Goal: Information Seeking & Learning: Learn about a topic

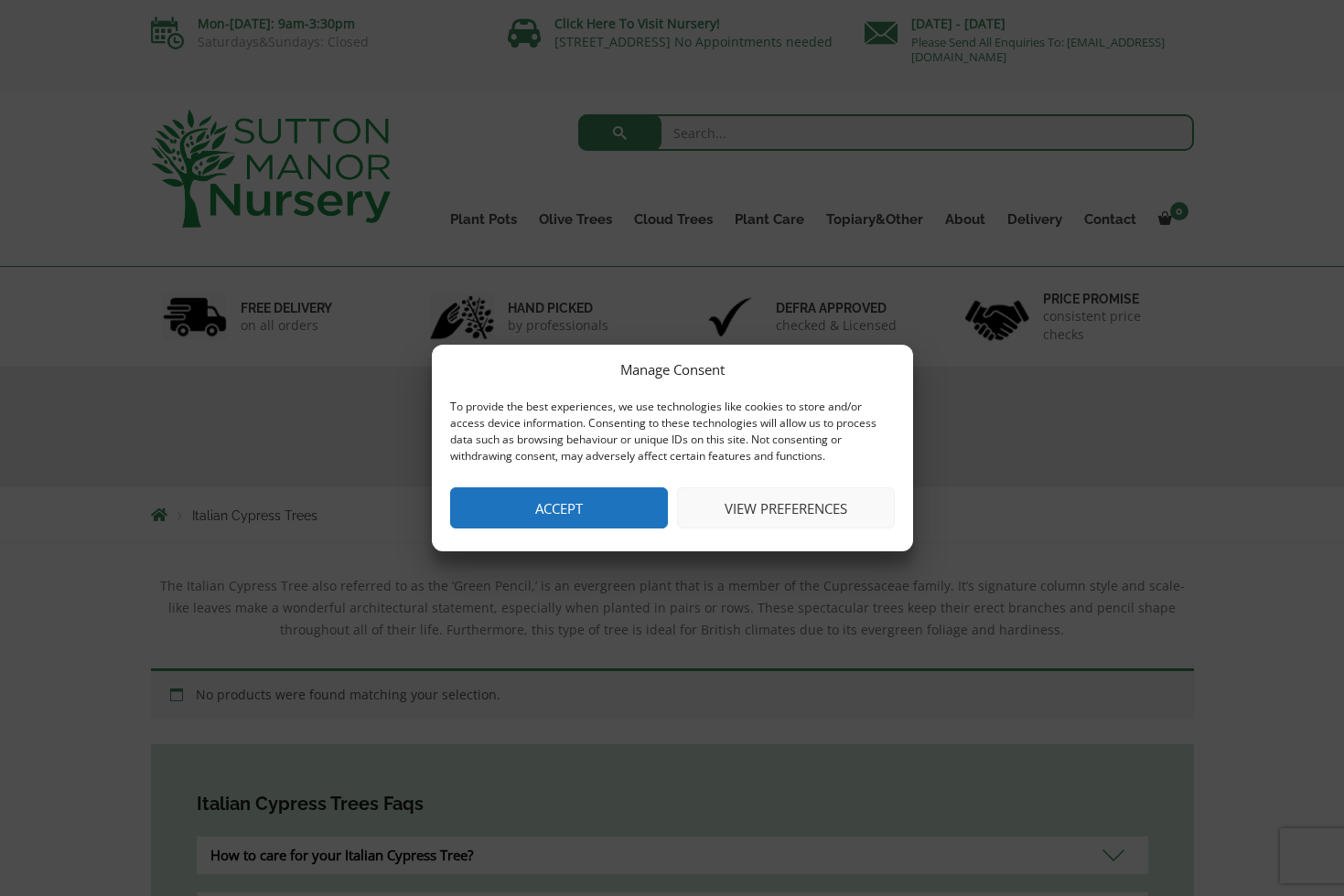
click at [786, 508] on button "View preferences" at bounding box center [785, 508] width 218 height 42
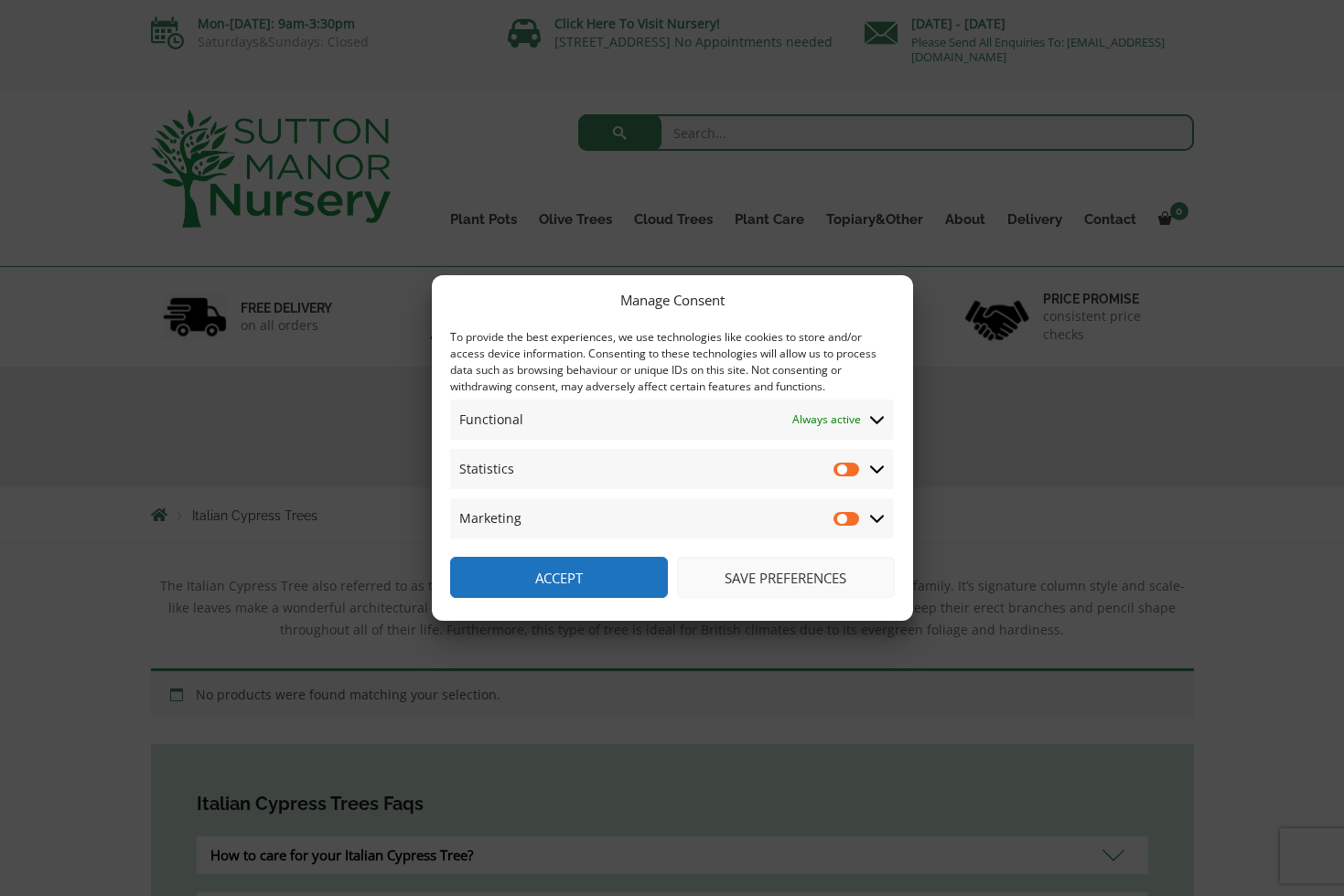
click at [844, 468] on input "Statistics" at bounding box center [847, 468] width 27 height 18
click at [853, 468] on input "Statistics" at bounding box center [847, 468] width 27 height 18
checkbox input "false"
click at [844, 518] on input "Marketing" at bounding box center [847, 519] width 27 height 18
checkbox input "true"
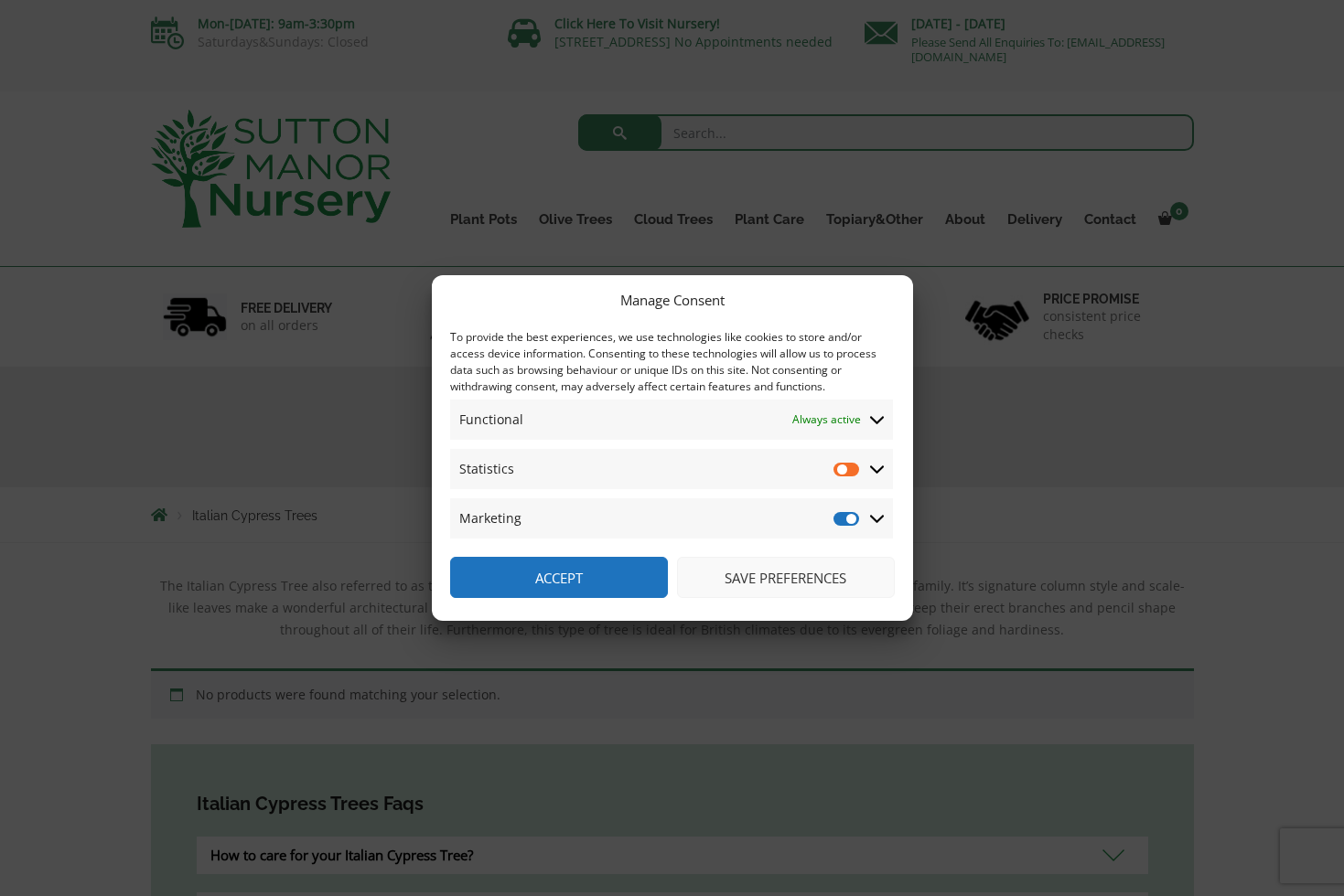
click at [844, 472] on input "Statistics" at bounding box center [847, 468] width 27 height 18
click at [851, 469] on input "Statistics" at bounding box center [847, 468] width 27 height 18
checkbox input "false"
click at [851, 517] on input "Marketing" at bounding box center [847, 519] width 27 height 18
checkbox input "false"
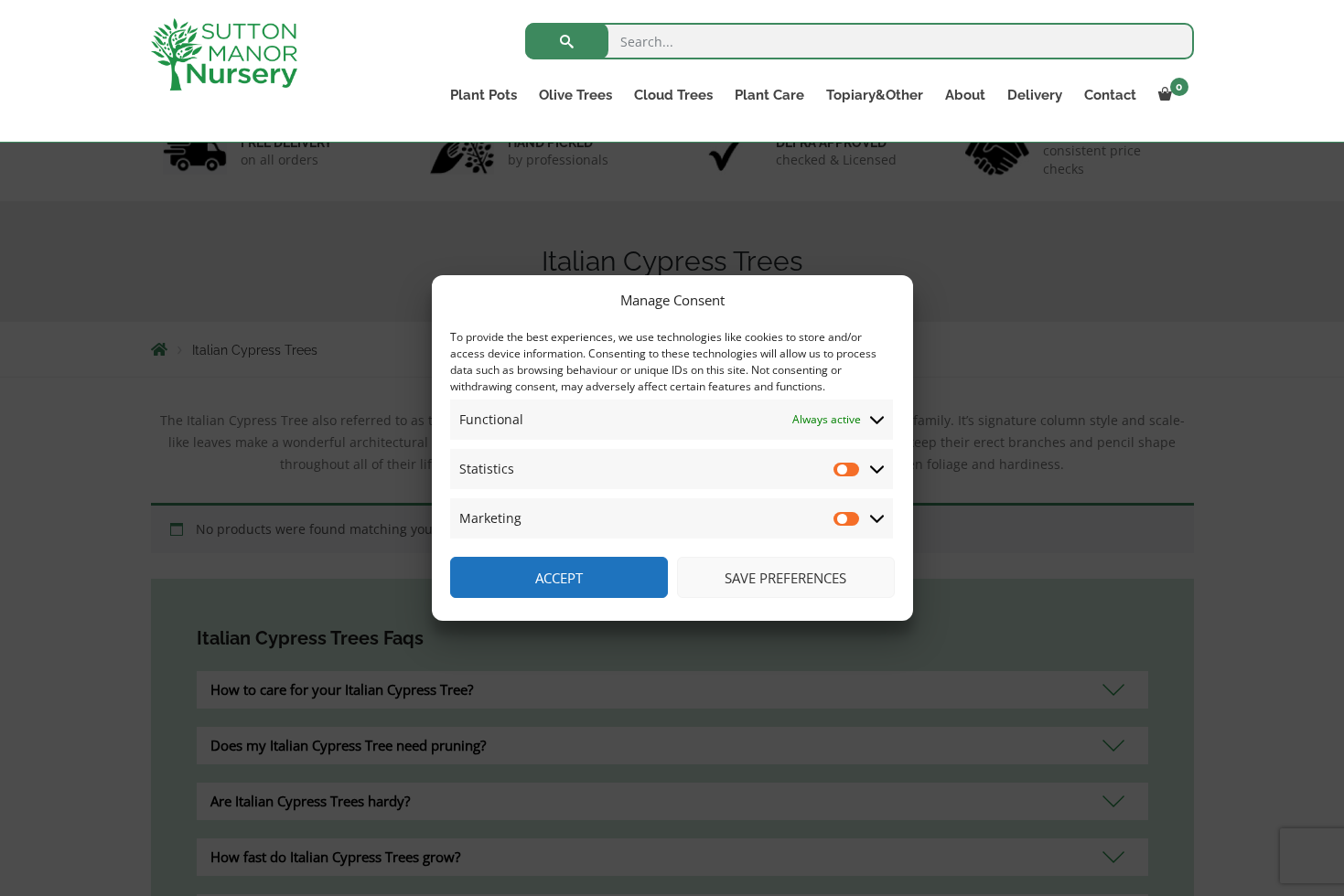
scroll to position [134, 0]
click at [767, 580] on button "Save preferences" at bounding box center [785, 578] width 218 height 42
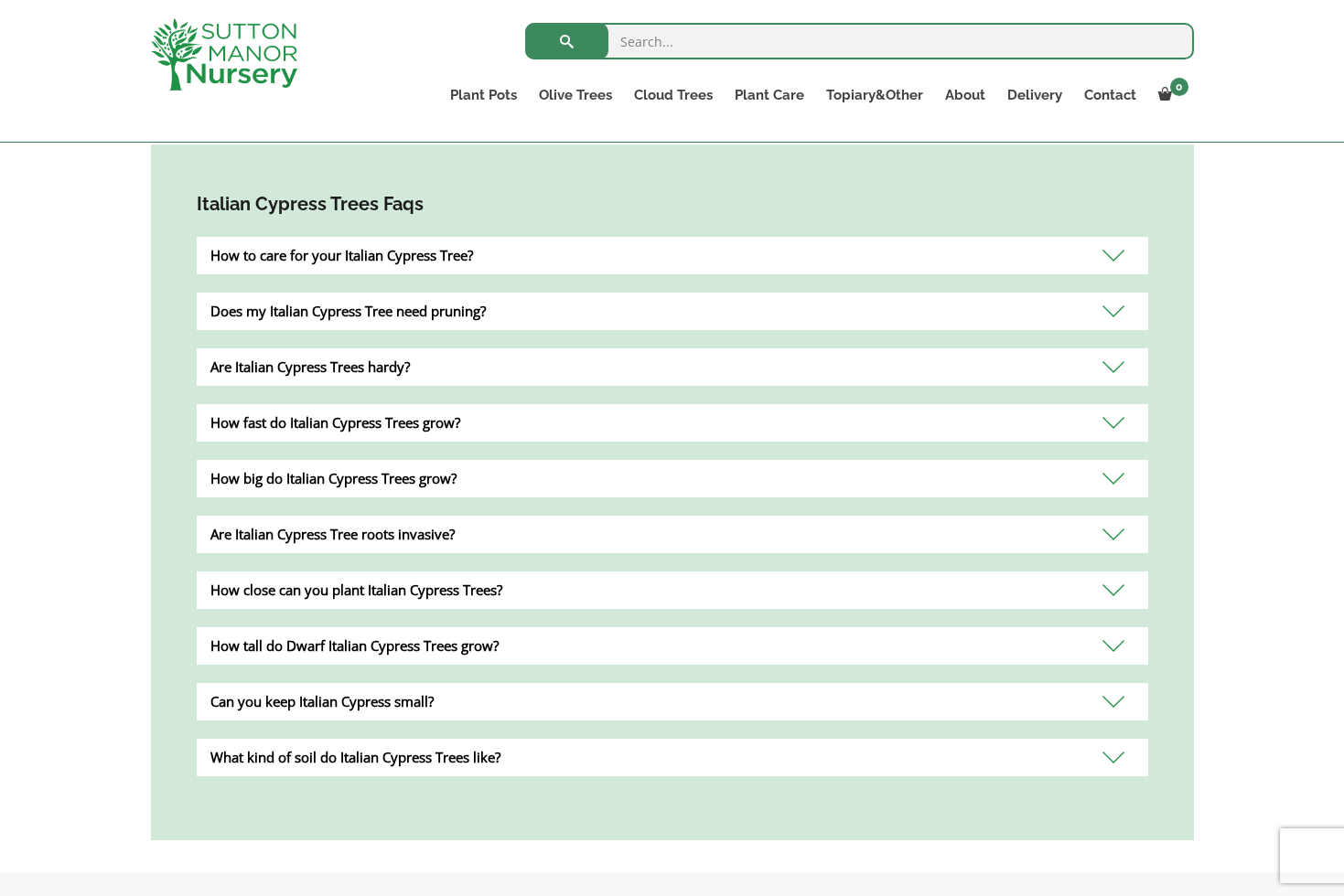
scroll to position [576, 0]
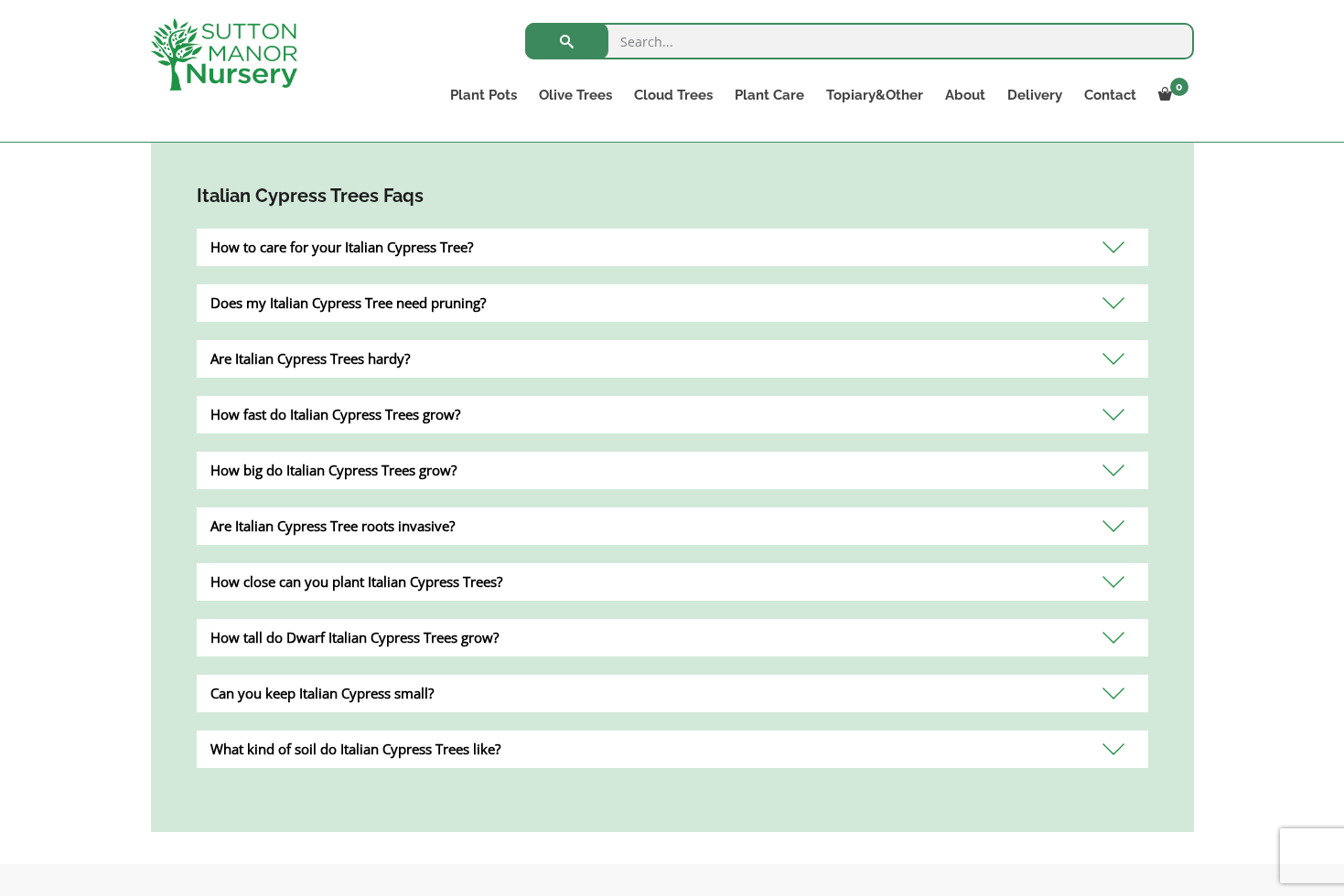
click at [496, 751] on div "What kind of soil do Italian Cypress Trees like?" at bounding box center [672, 749] width 951 height 38
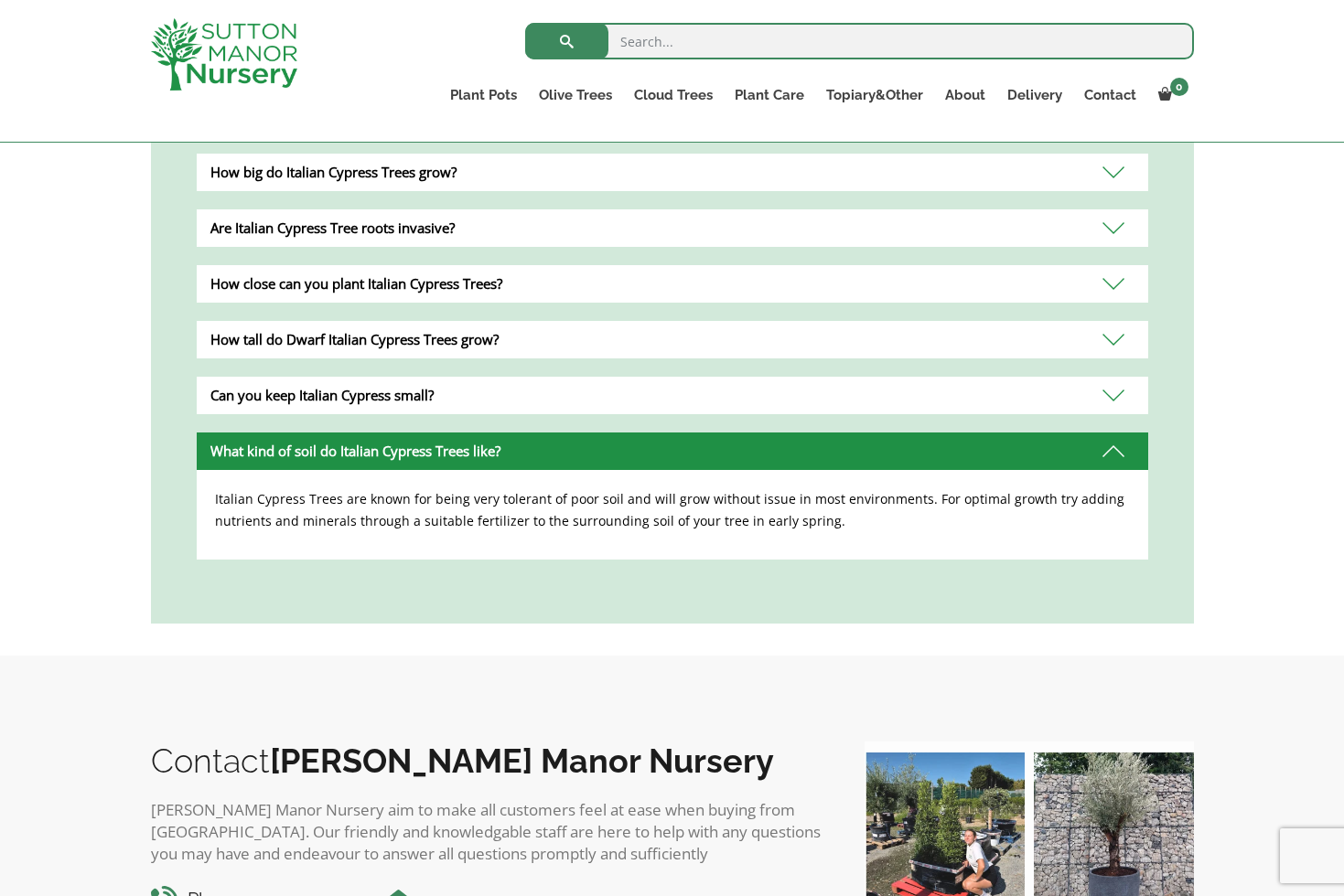
scroll to position [870, 0]
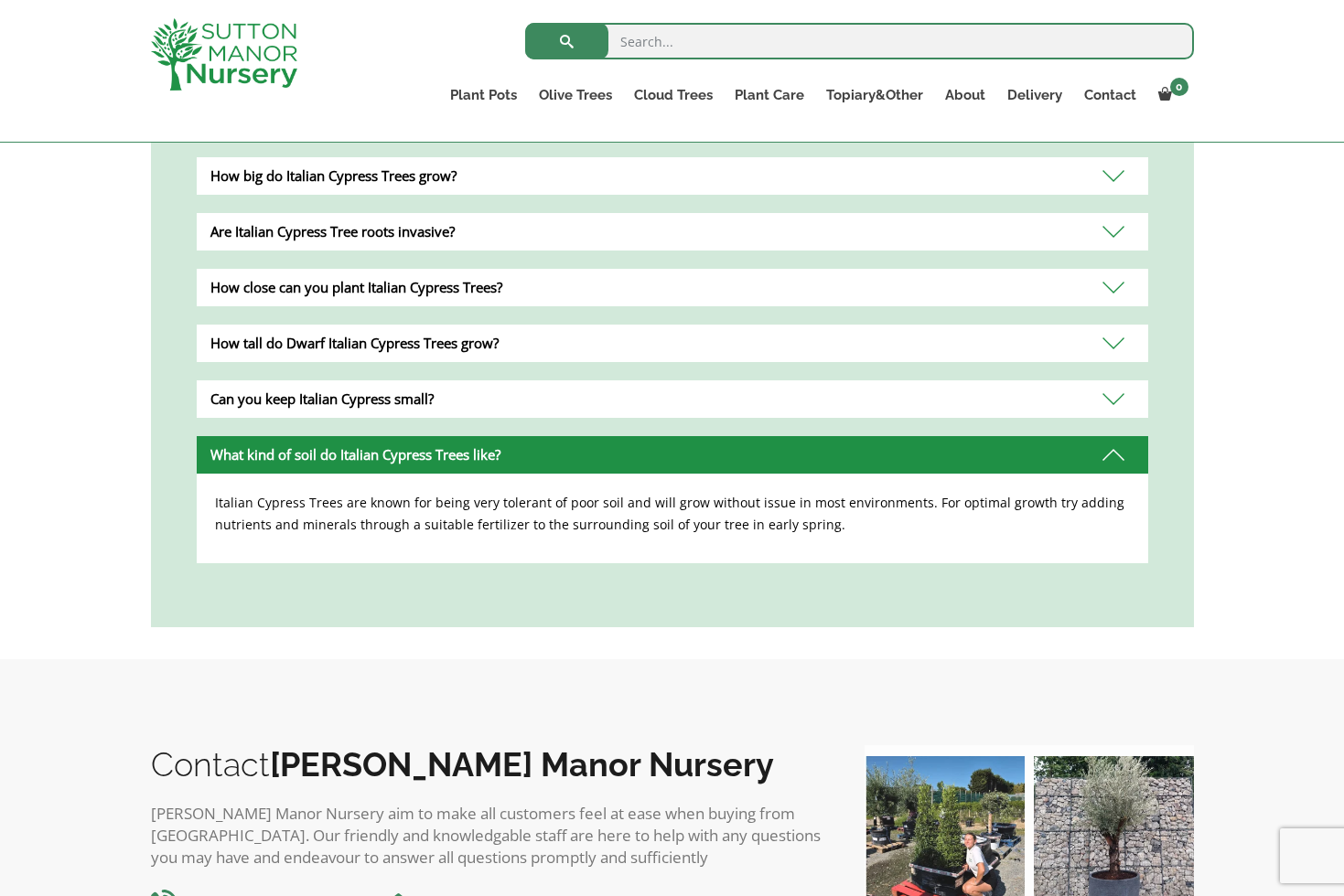
click at [499, 400] on div "Can you keep Italian Cypress small?" at bounding box center [672, 399] width 951 height 38
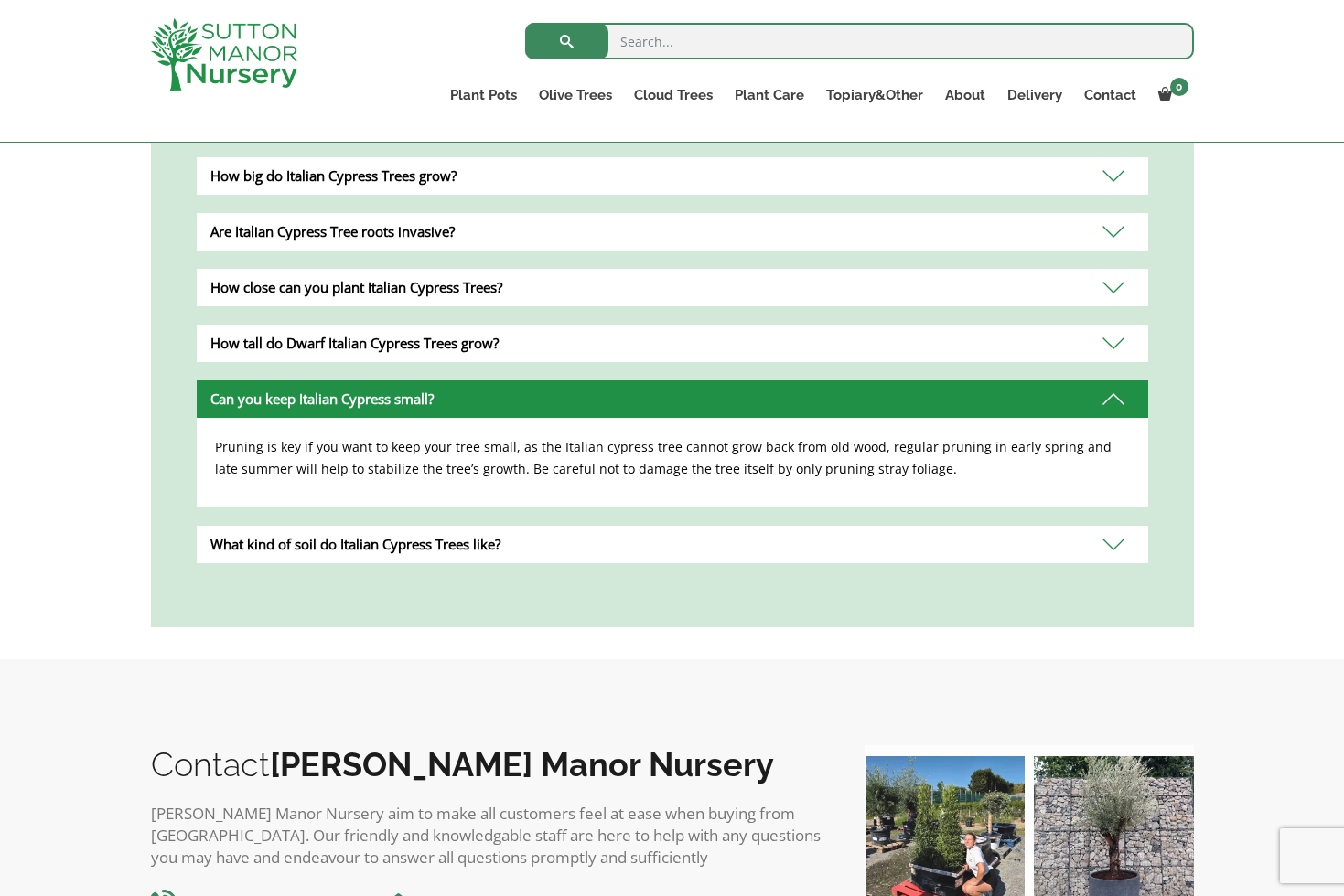
click at [526, 344] on div "How tall do Dwarf Italian Cypress Trees grow?" at bounding box center [672, 343] width 951 height 38
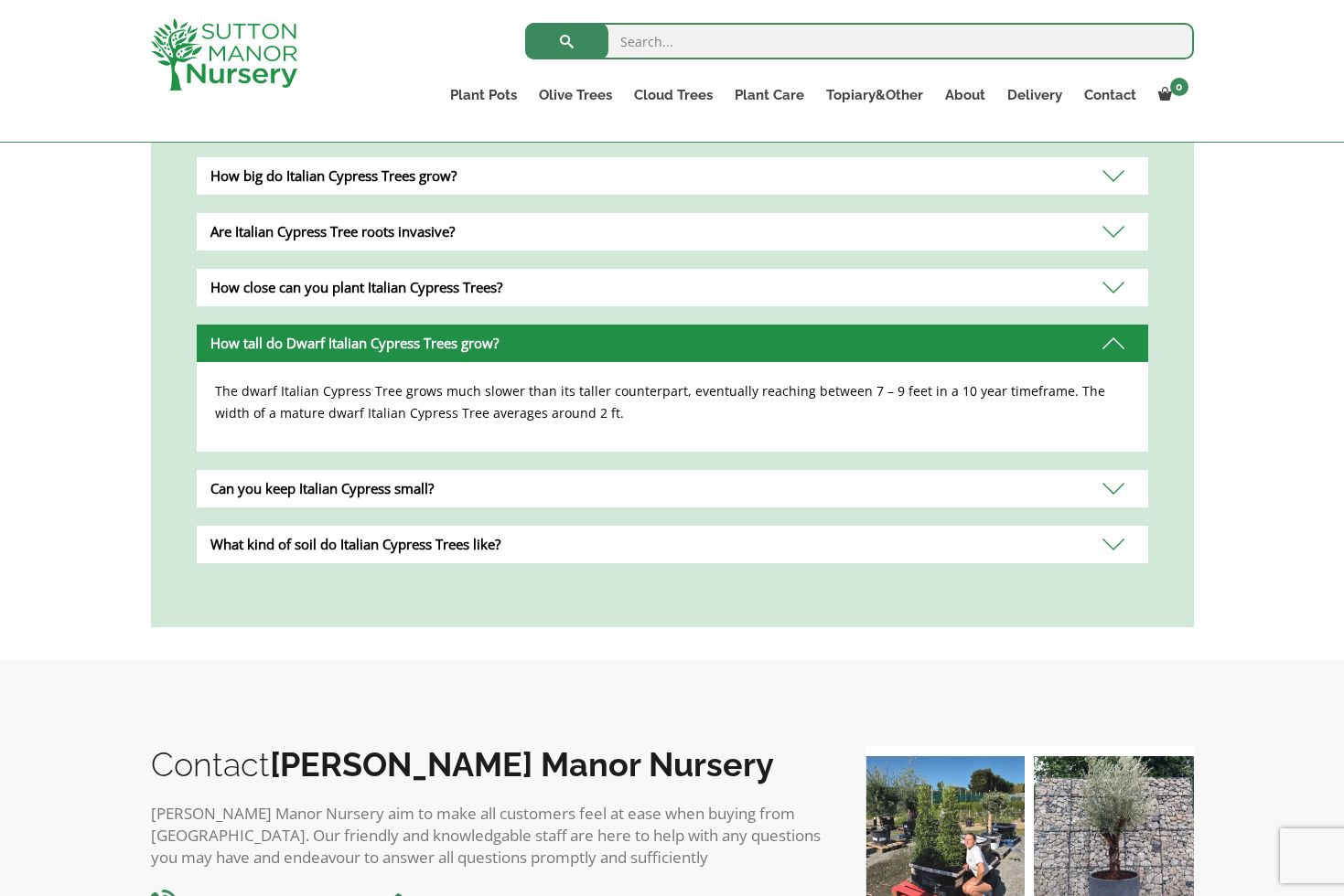
click at [482, 232] on div "Are Italian Cypress Tree roots invasive?" at bounding box center [672, 231] width 951 height 38
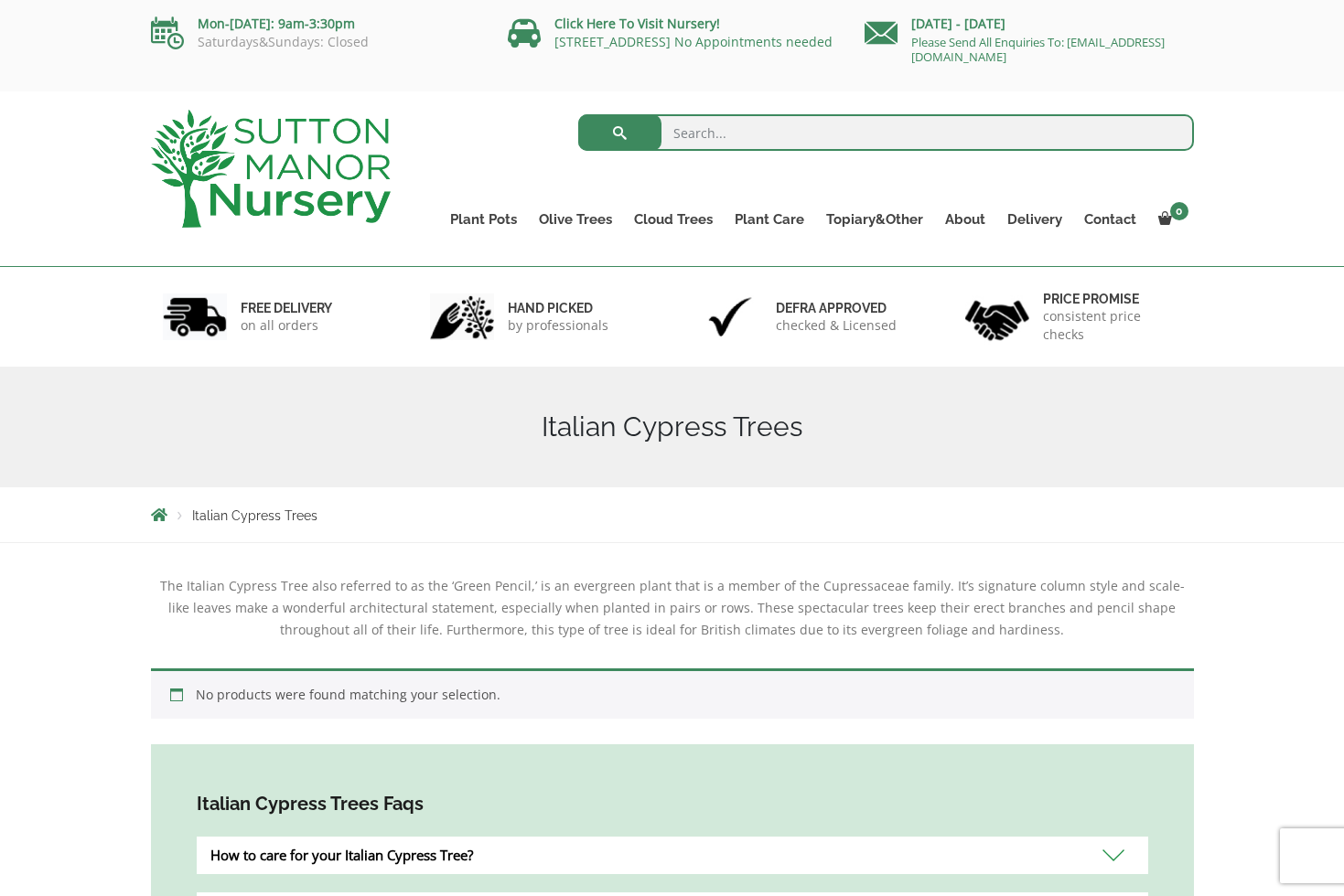
scroll to position [0, 0]
